Goal: Transaction & Acquisition: Purchase product/service

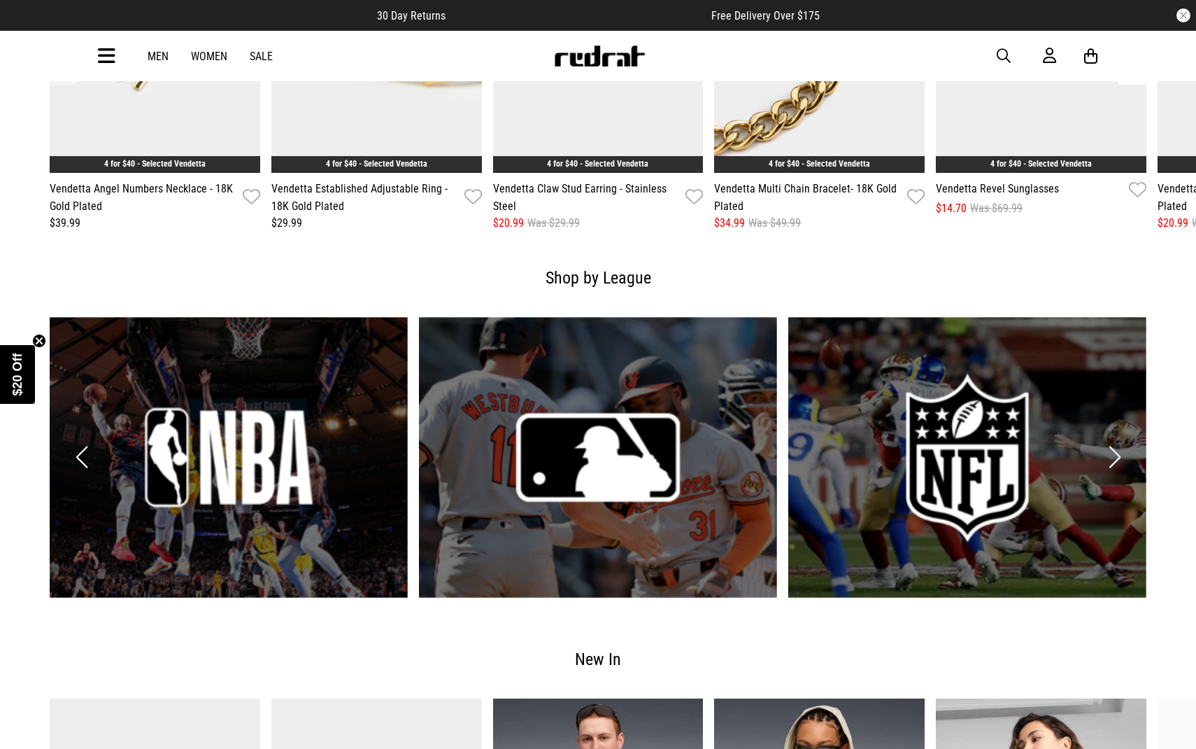
scroll to position [2238, 0]
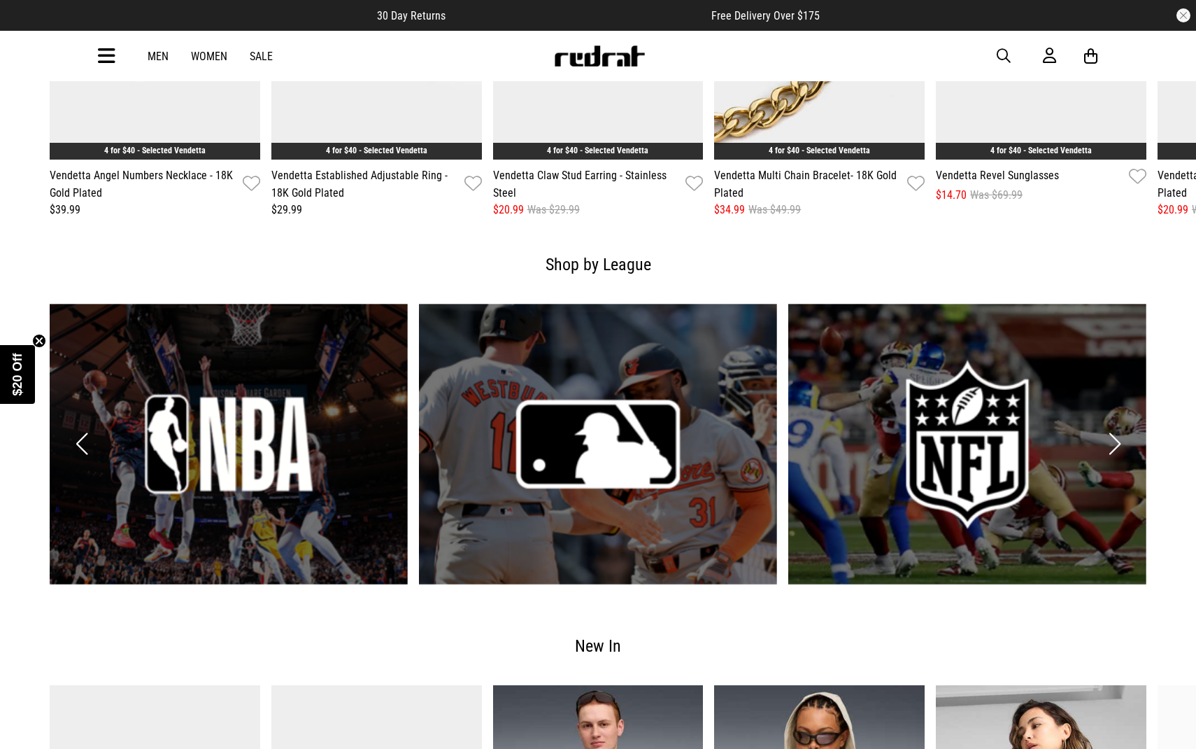
click at [283, 453] on link "1 / 6" at bounding box center [229, 444] width 358 height 281
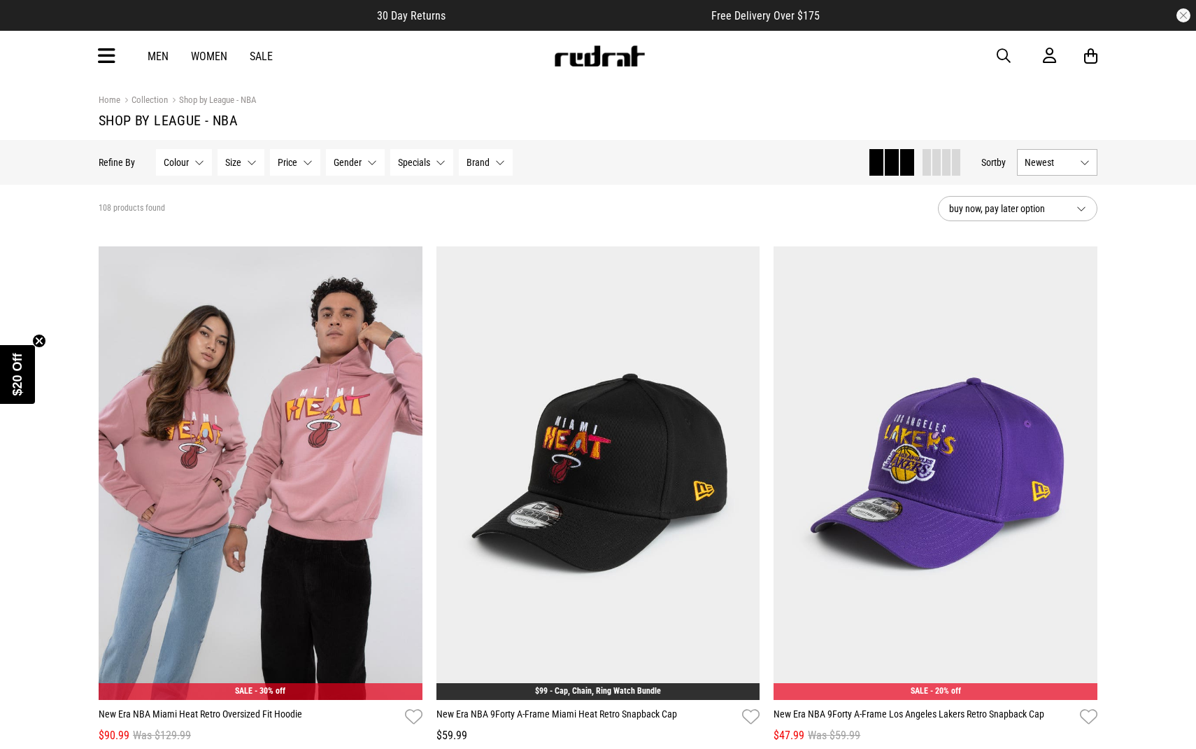
click at [190, 152] on button "Colour None selected" at bounding box center [184, 162] width 56 height 27
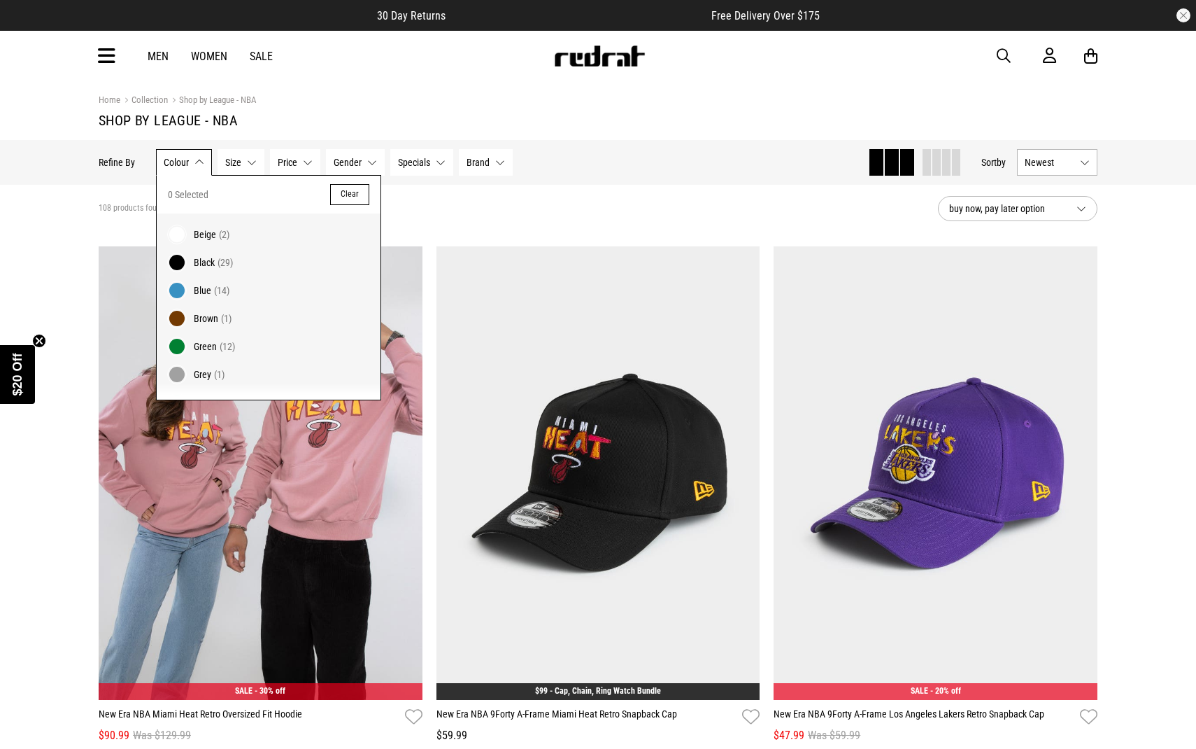
click at [192, 154] on button "Colour None selected" at bounding box center [184, 162] width 56 height 27
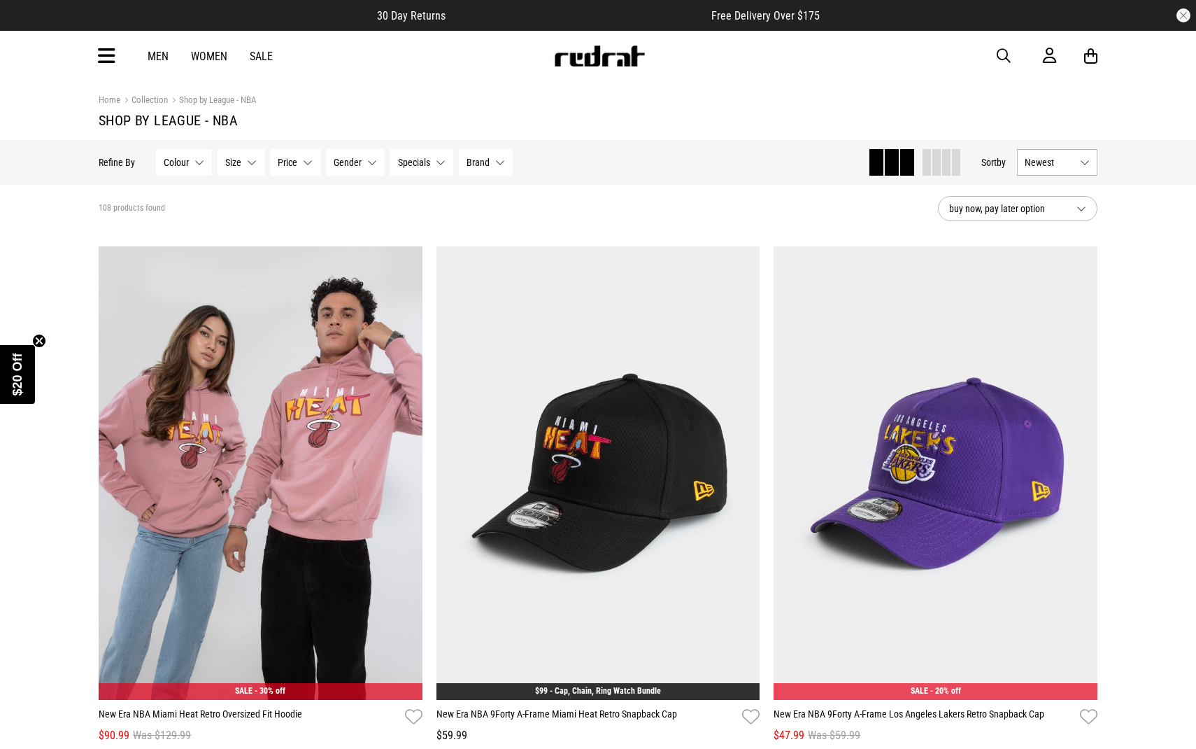
click at [196, 162] on button "Colour None selected" at bounding box center [184, 162] width 56 height 27
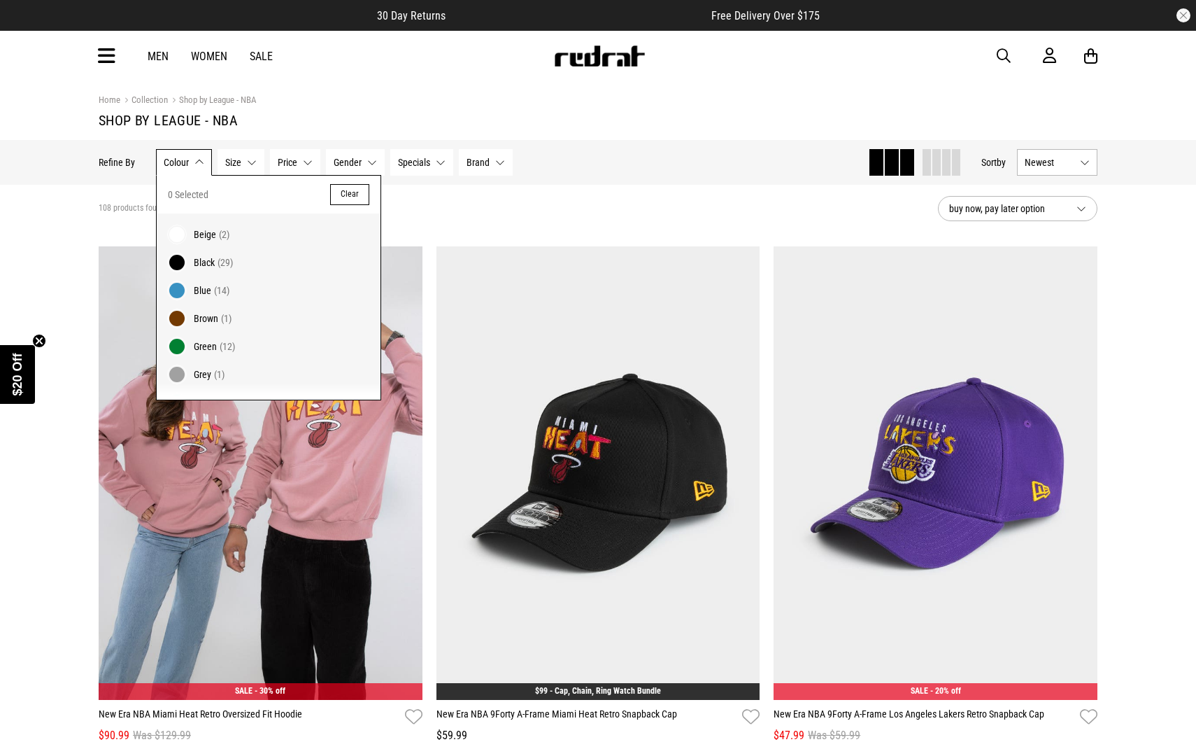
click at [194, 160] on button "Colour None selected" at bounding box center [184, 162] width 56 height 27
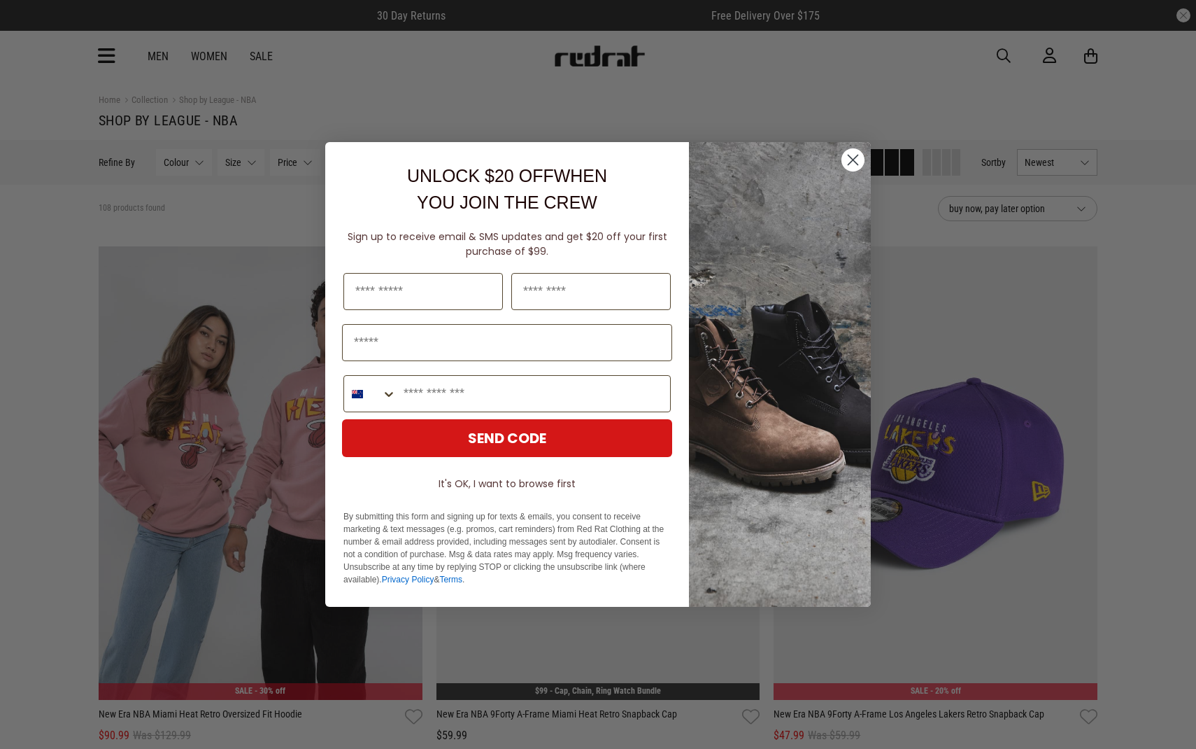
click at [857, 157] on circle "Close dialog" at bounding box center [853, 159] width 23 height 23
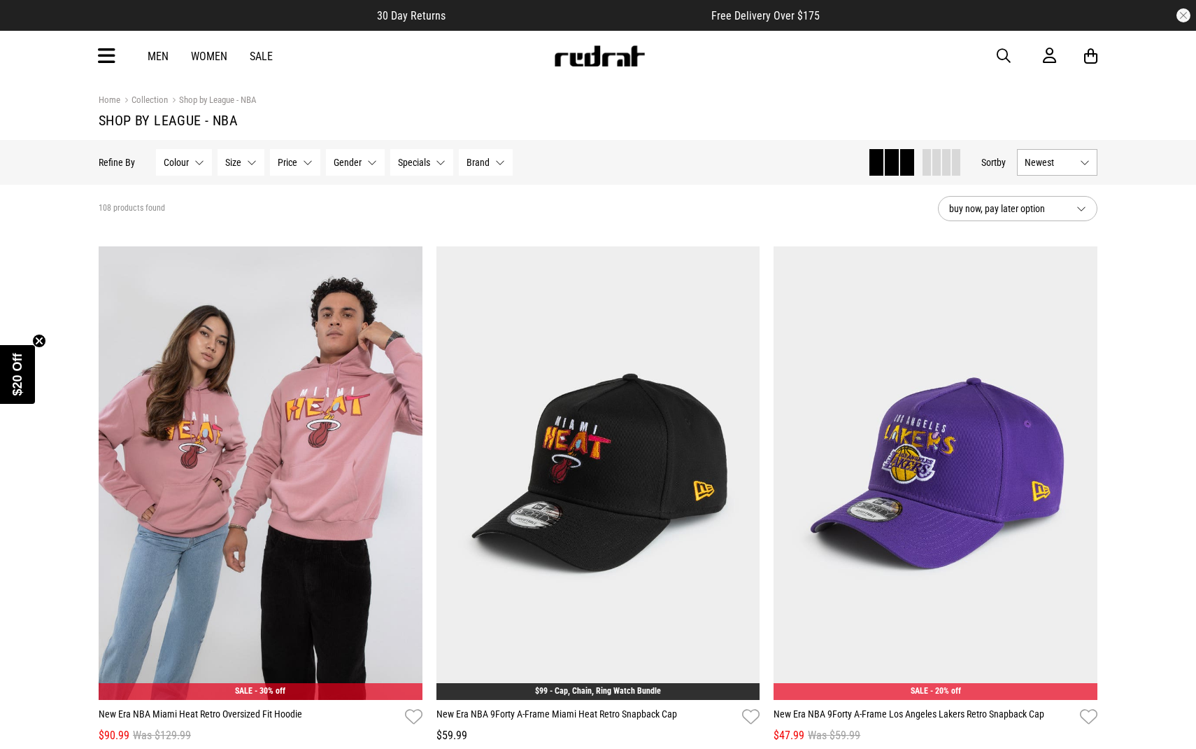
click at [162, 55] on link "Men" at bounding box center [158, 56] width 21 height 13
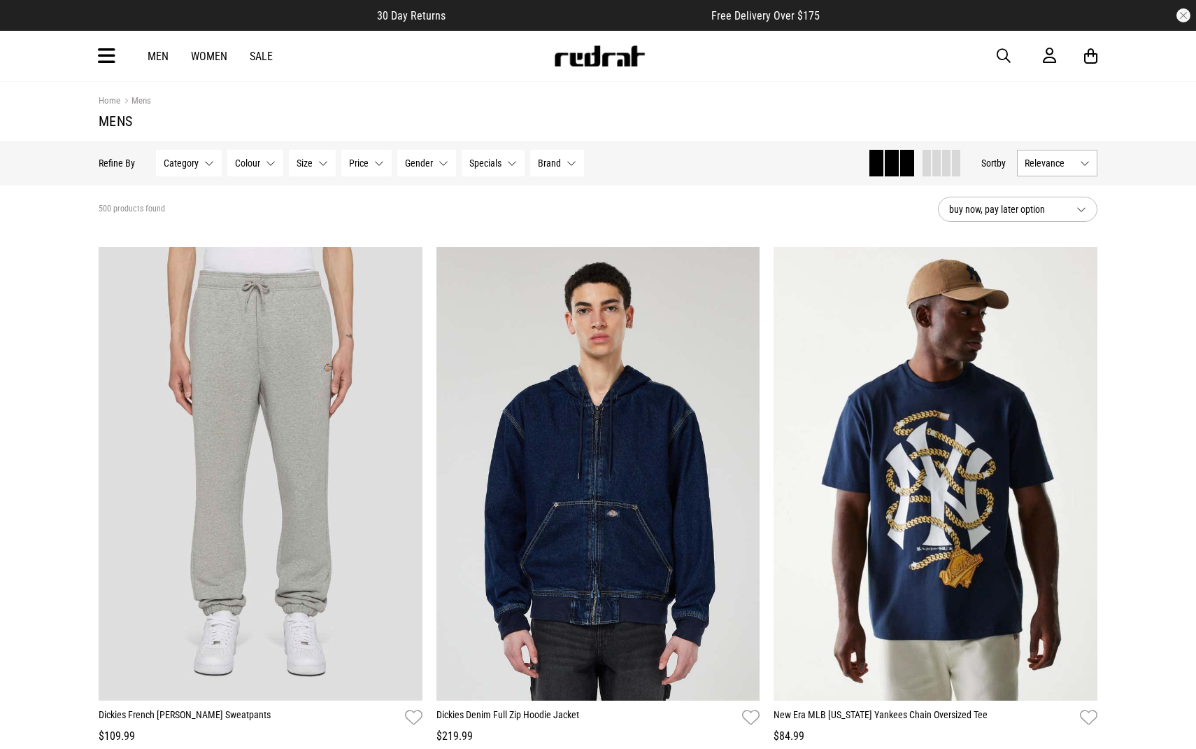
click at [1012, 50] on button "button" at bounding box center [1011, 56] width 28 height 17
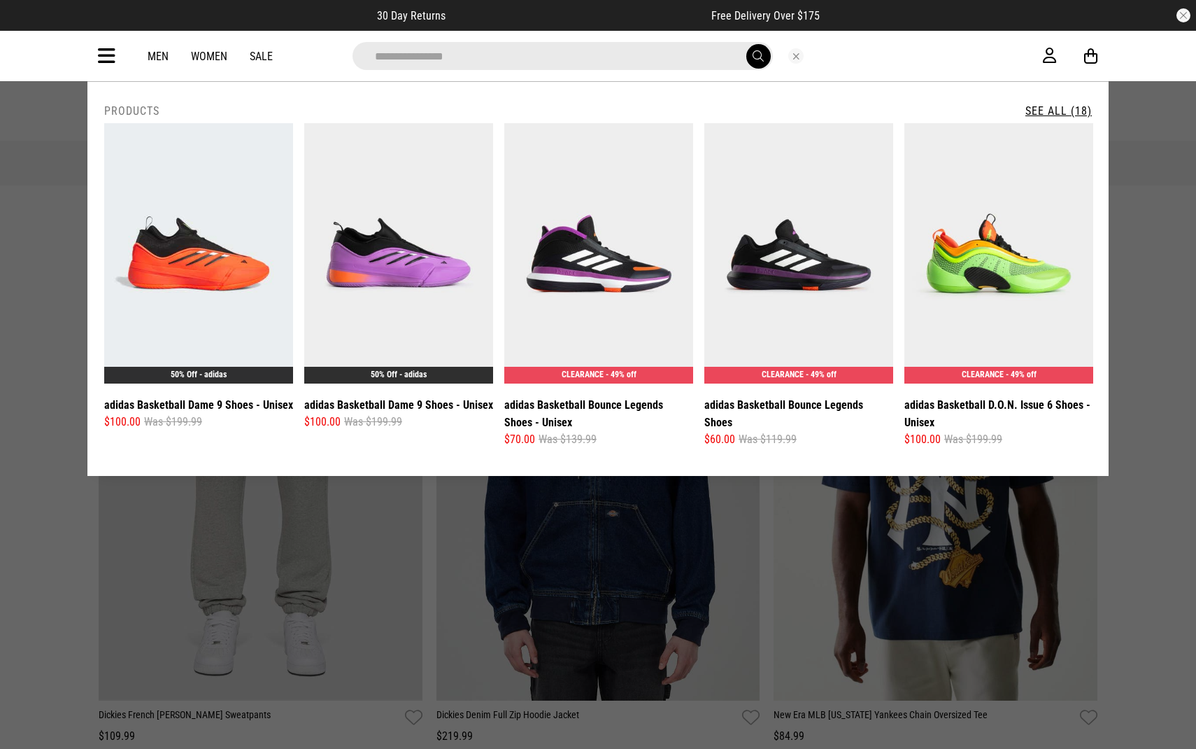
type input "**********"
click at [747, 44] on button "submit" at bounding box center [759, 56] width 24 height 24
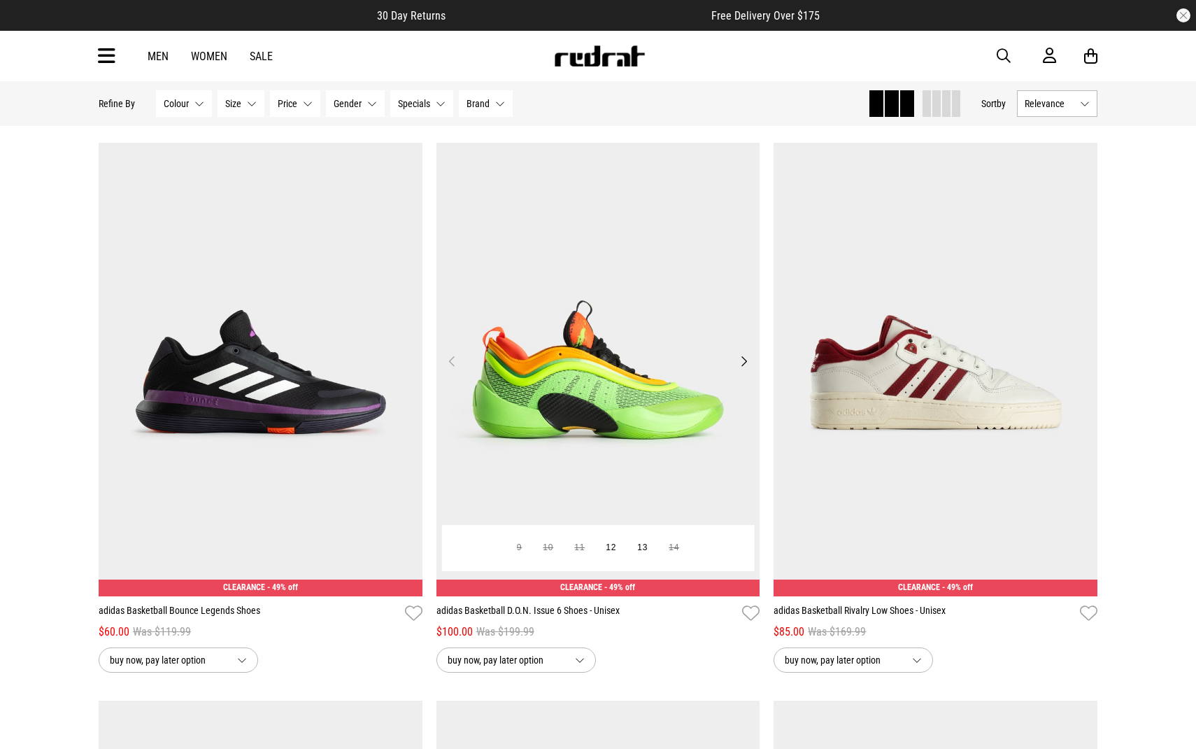
click at [746, 358] on button "Next" at bounding box center [743, 361] width 17 height 17
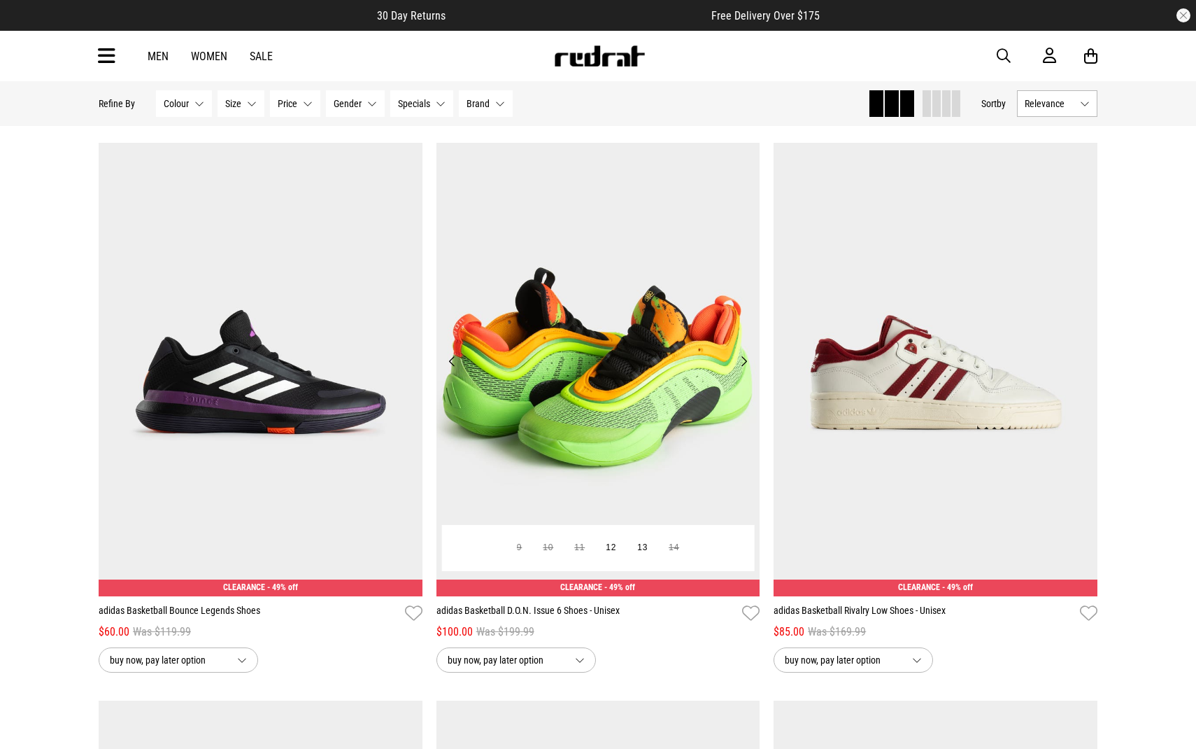
click at [749, 358] on button "Next" at bounding box center [743, 361] width 17 height 17
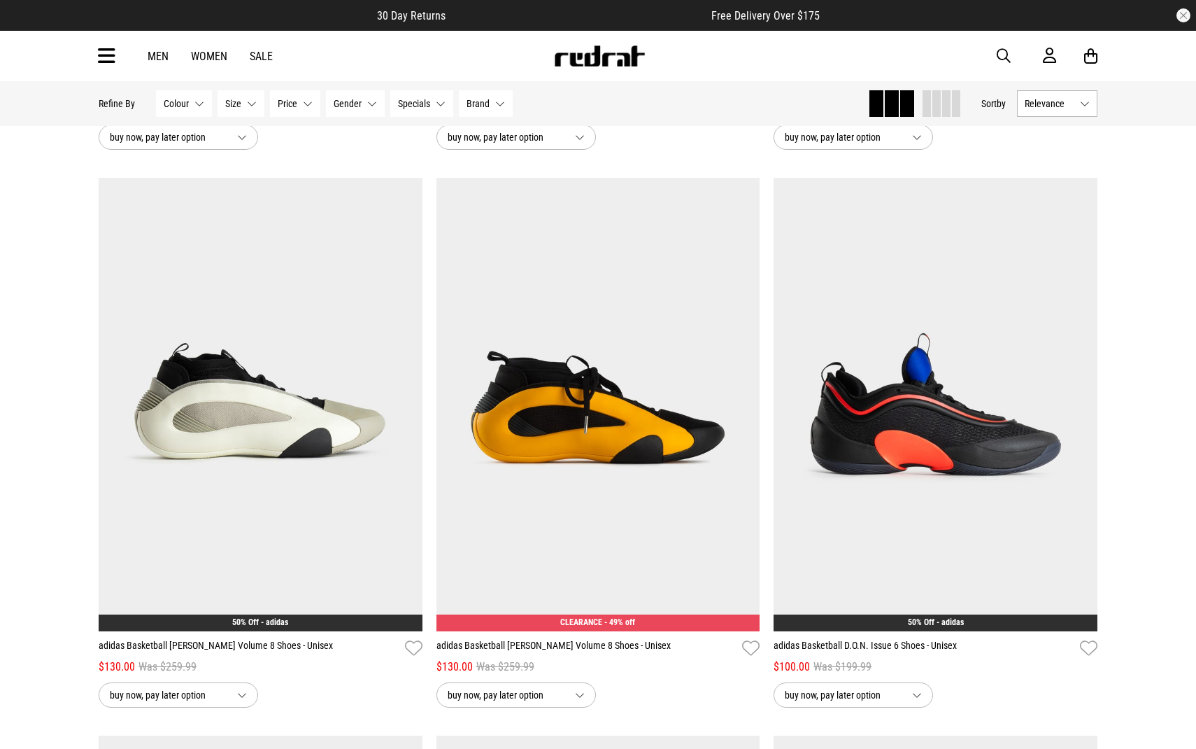
scroll to position [1166, 0]
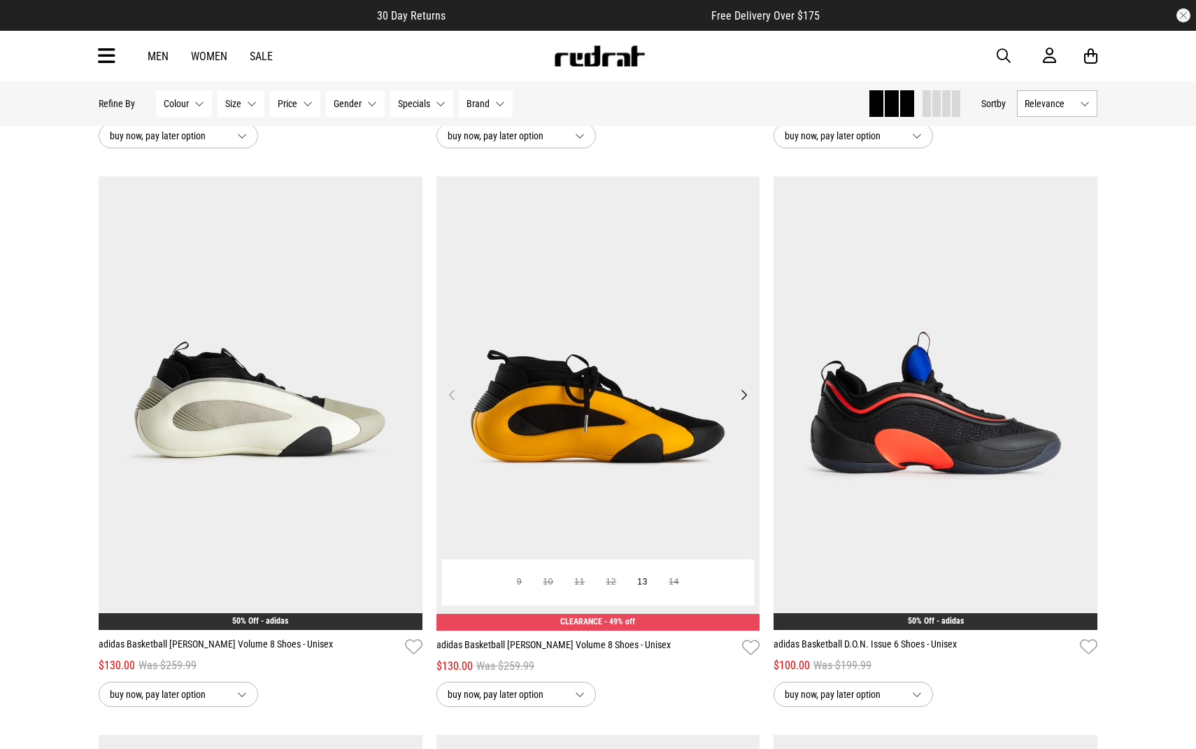
click at [744, 394] on button "Next" at bounding box center [743, 394] width 17 height 17
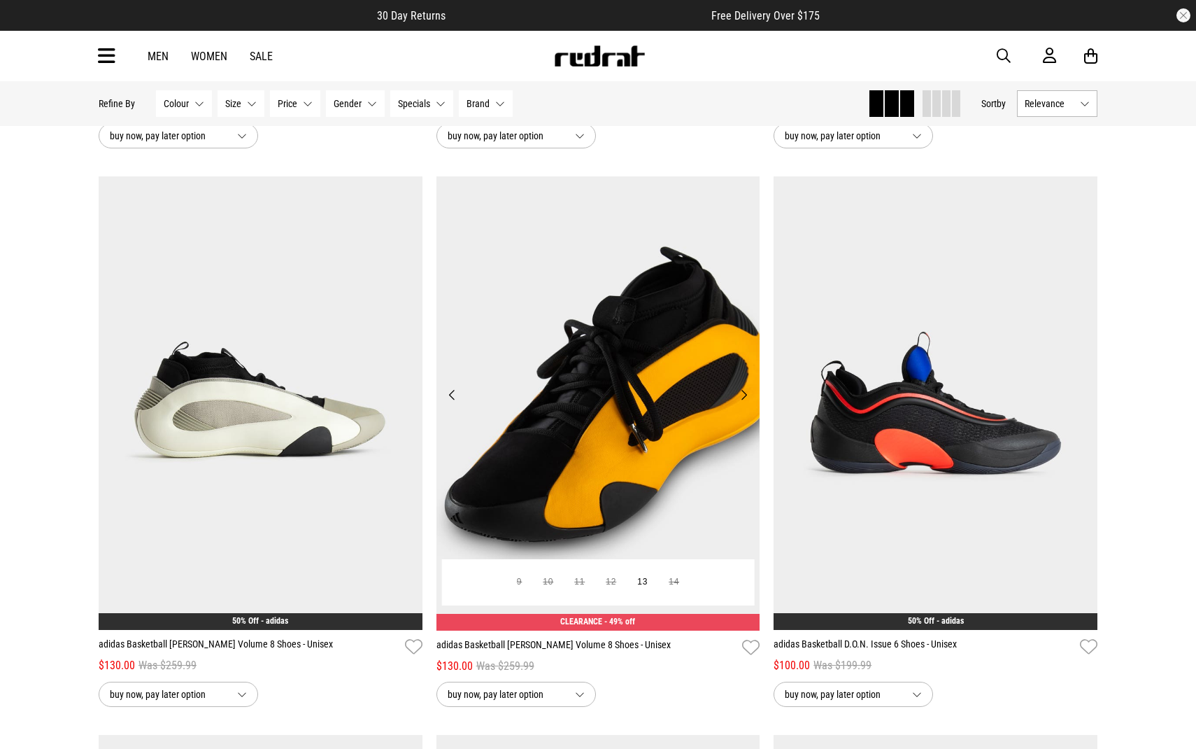
click at [745, 393] on button "Next" at bounding box center [743, 394] width 17 height 17
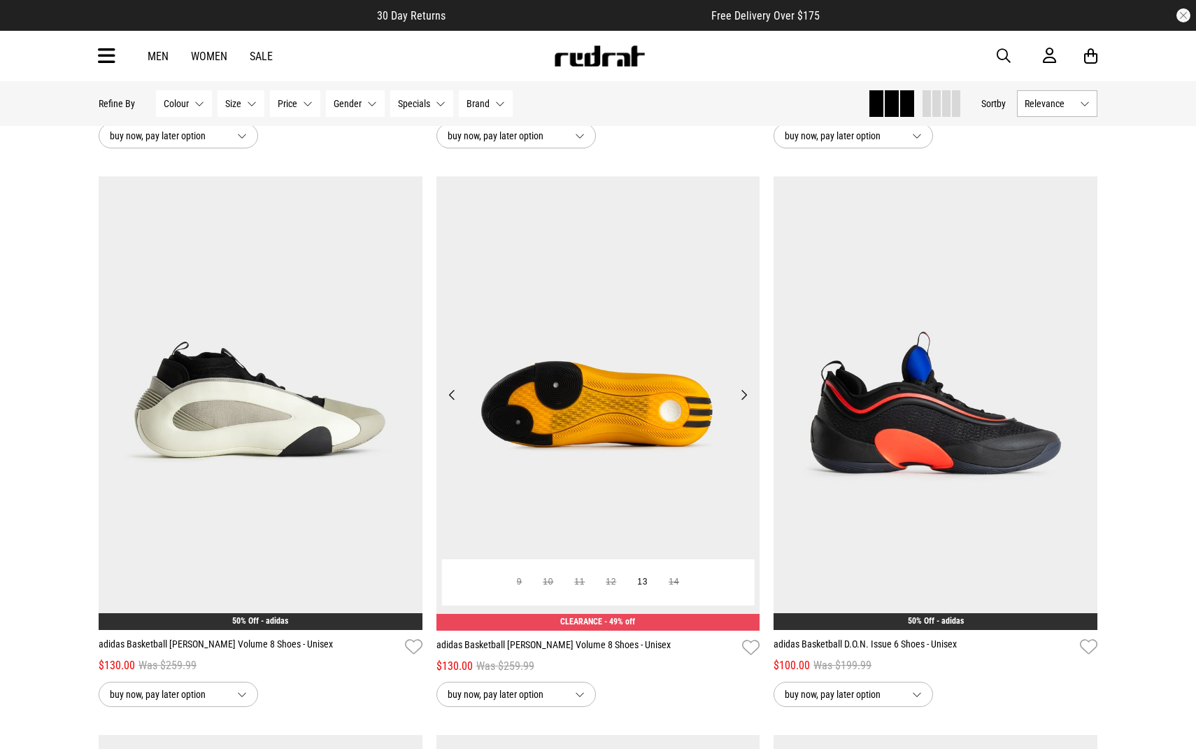
click at [745, 393] on button "Next" at bounding box center [743, 394] width 17 height 17
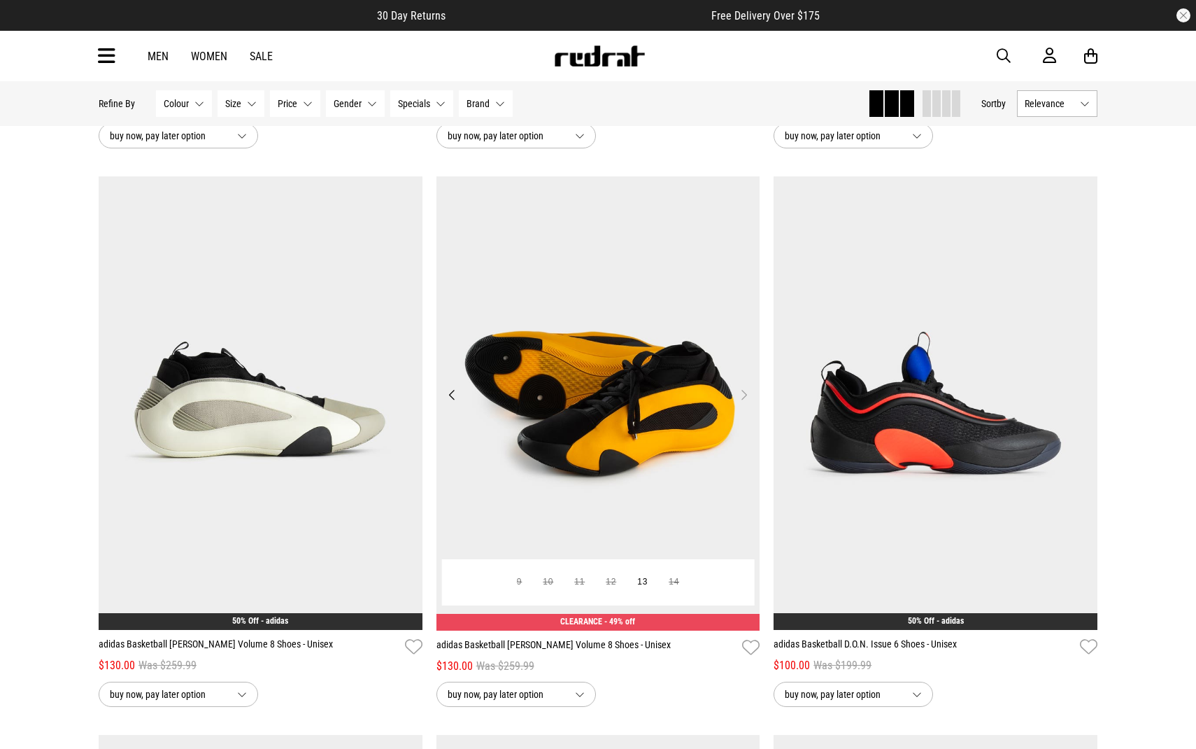
click at [745, 393] on button "Next" at bounding box center [743, 394] width 17 height 17
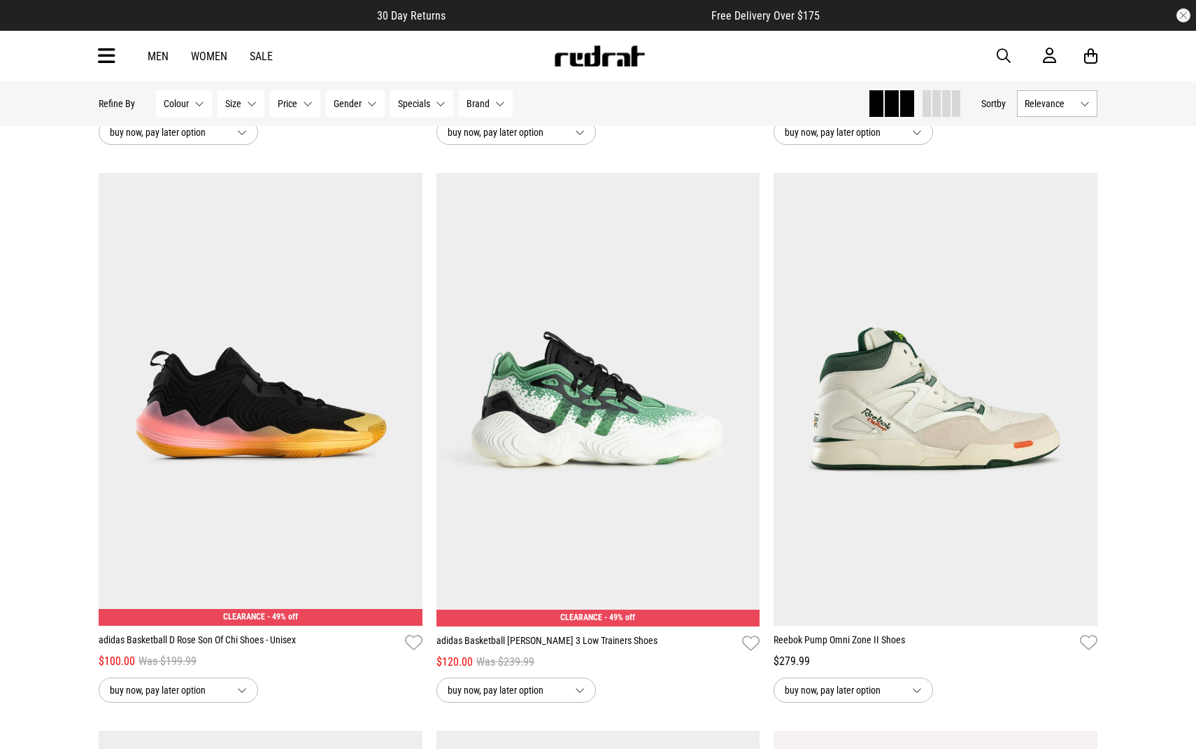
scroll to position [2287, 0]
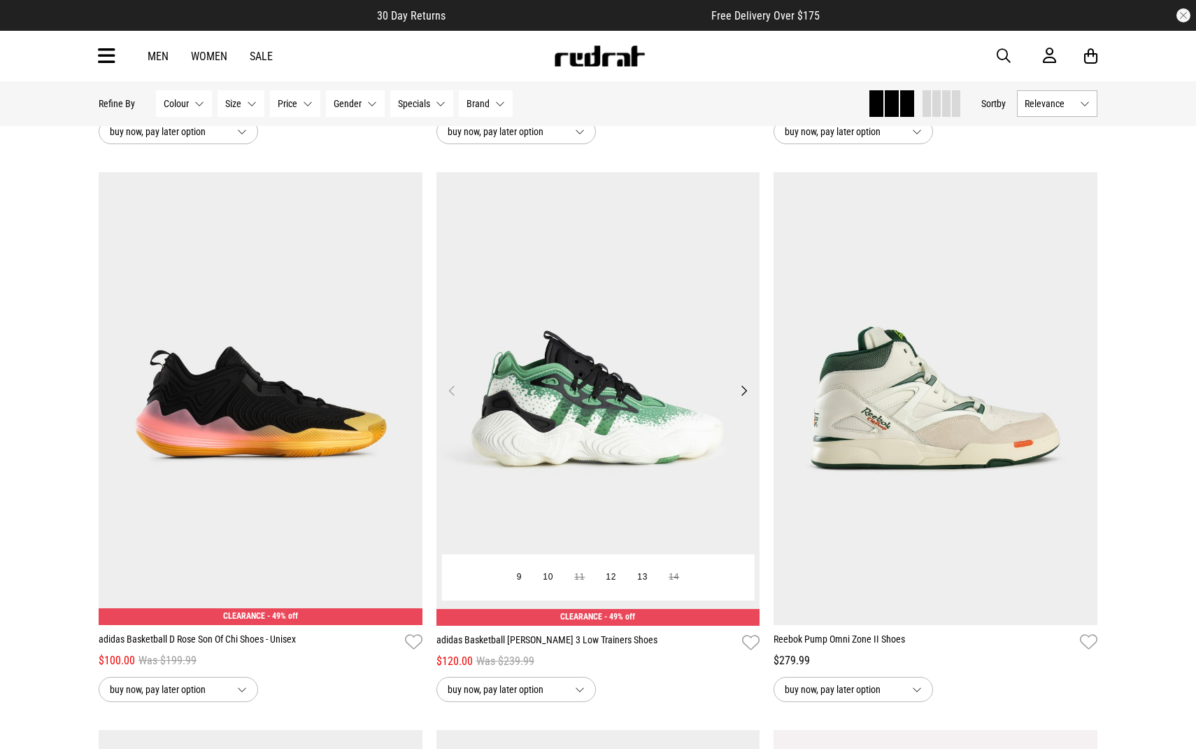
click at [742, 388] on button "Next" at bounding box center [743, 390] width 17 height 17
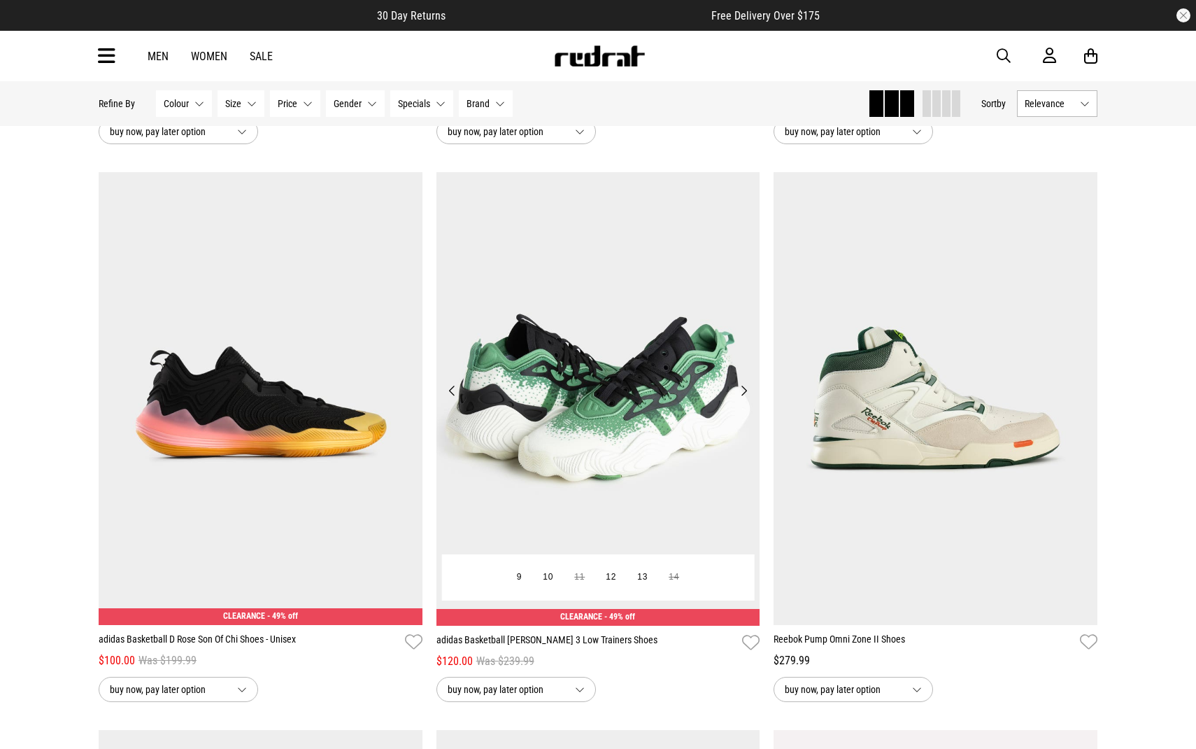
click at [742, 388] on button "Next" at bounding box center [743, 390] width 17 height 17
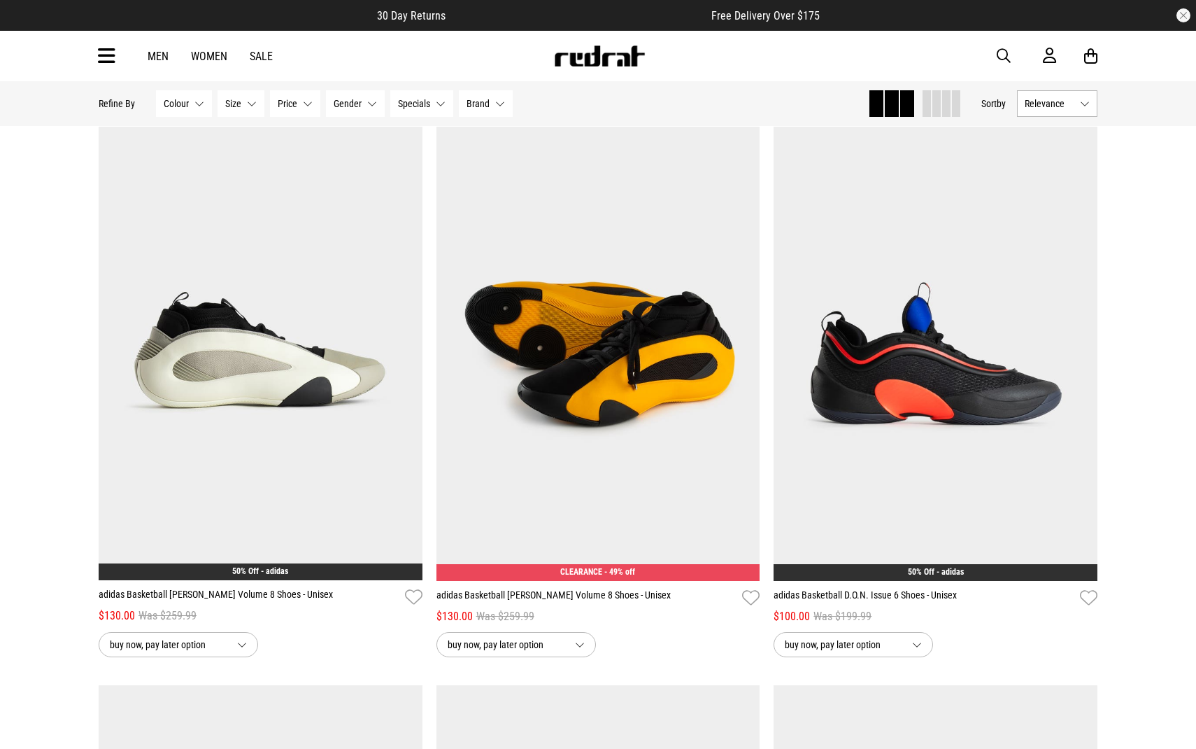
scroll to position [1215, 0]
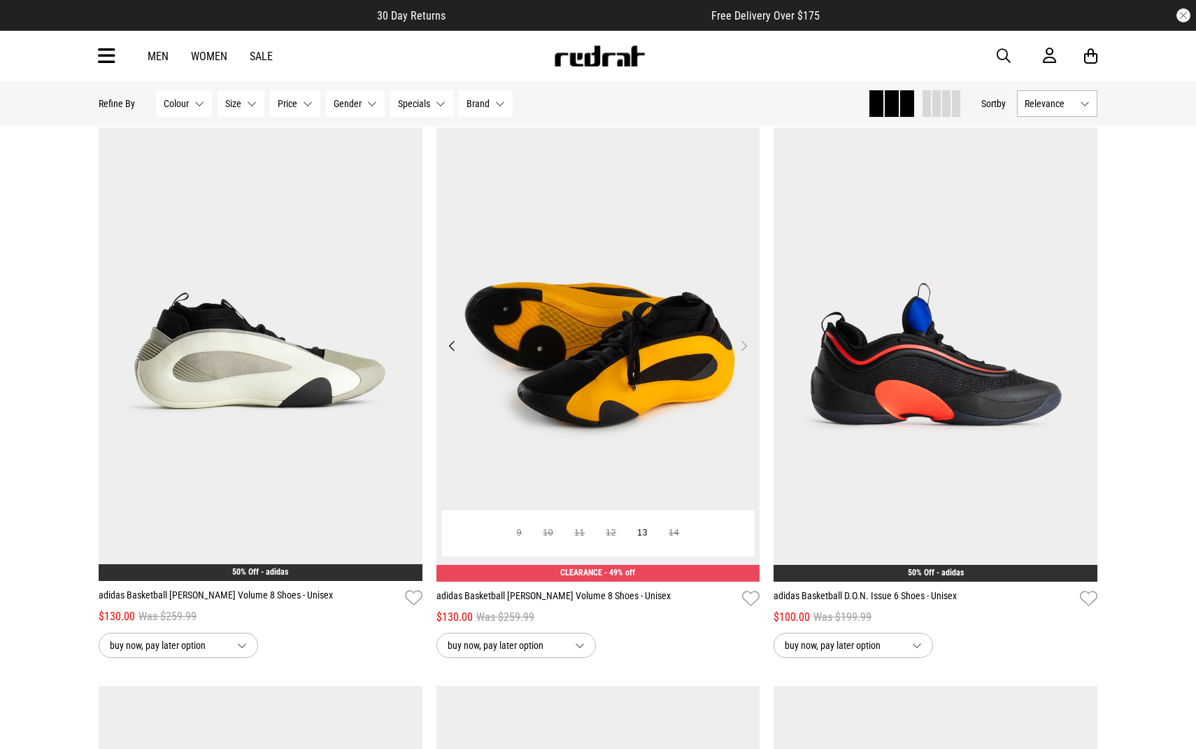
click at [597, 307] on img at bounding box center [599, 353] width 324 height 453
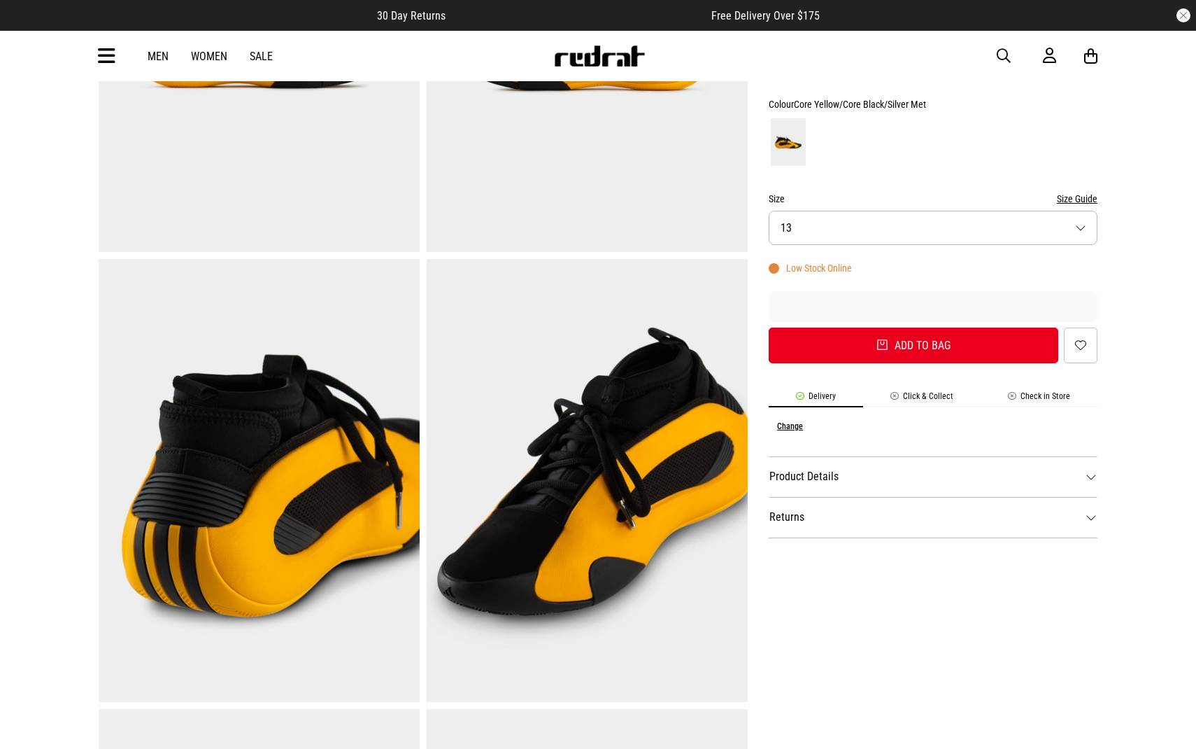
scroll to position [329, 0]
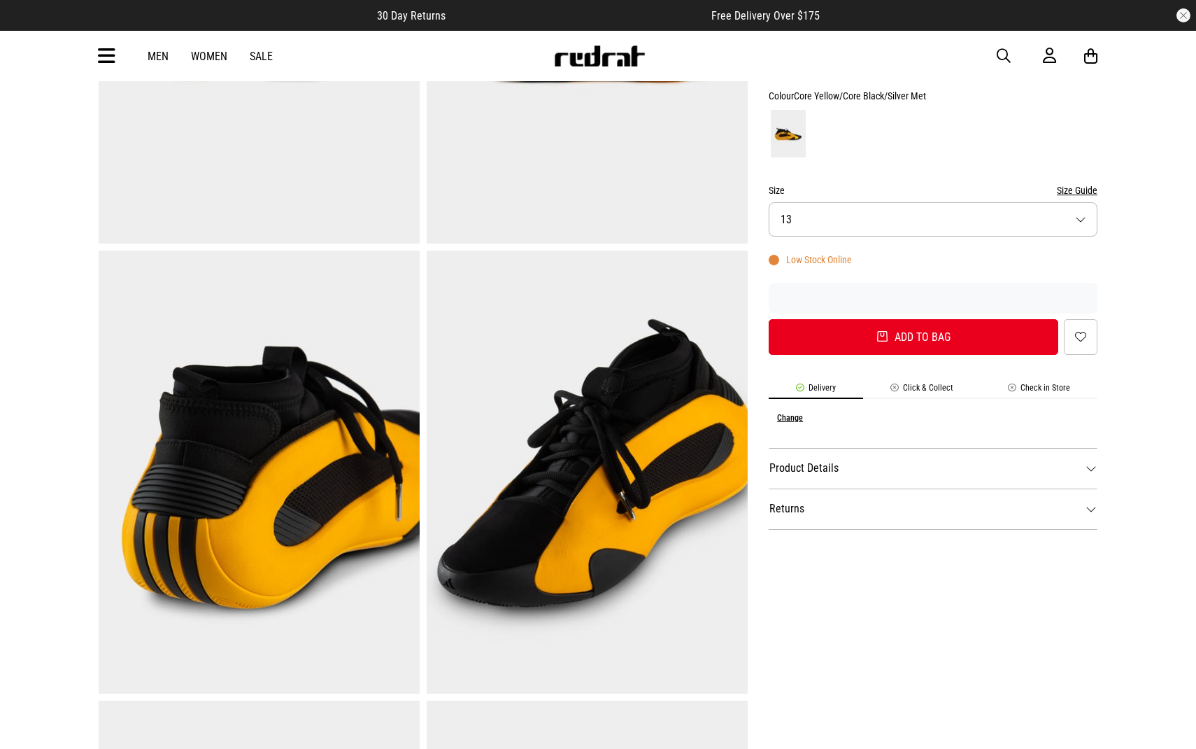
click at [831, 217] on button "Size 13" at bounding box center [933, 219] width 329 height 34
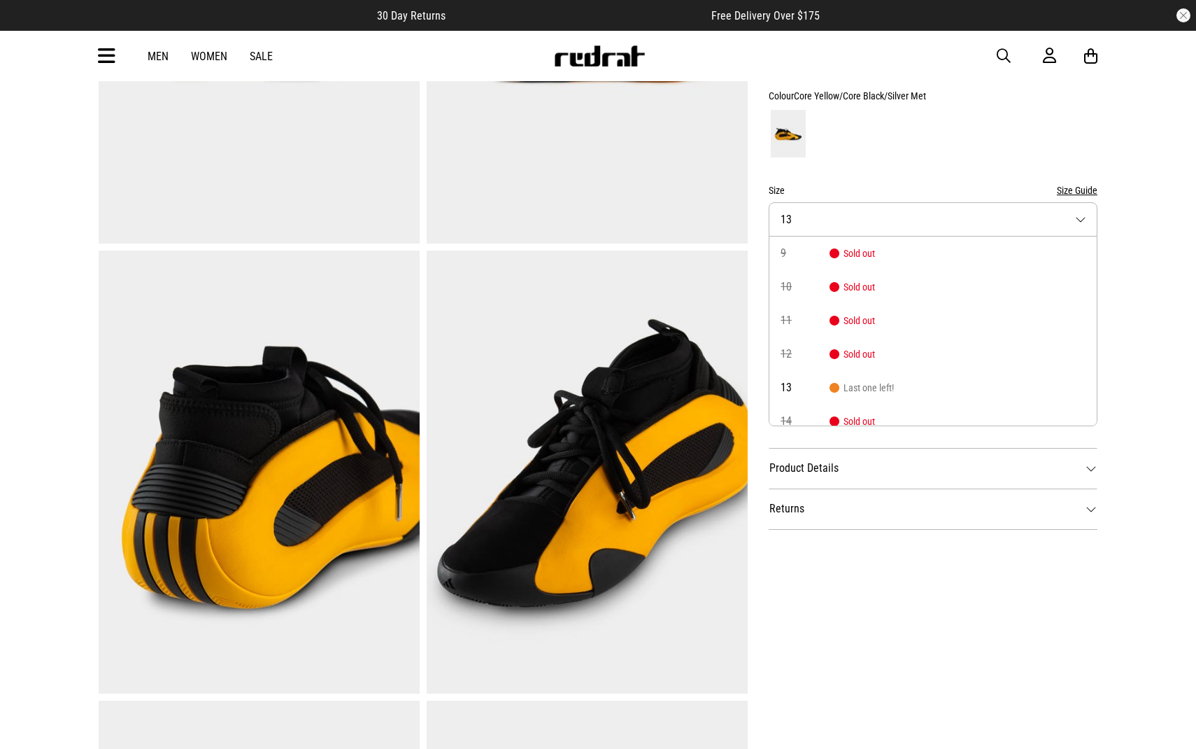
click at [884, 232] on button "Size 13" at bounding box center [933, 219] width 329 height 34
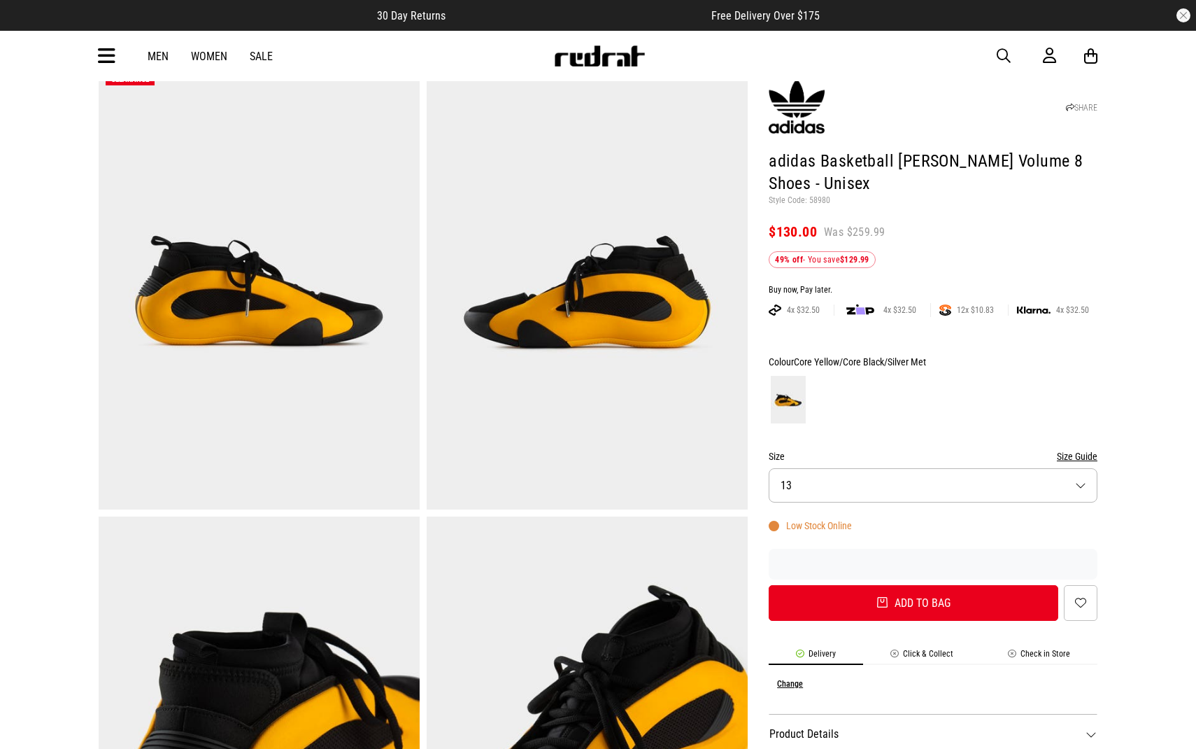
scroll to position [0, 0]
